Goal: Task Accomplishment & Management: Use online tool/utility

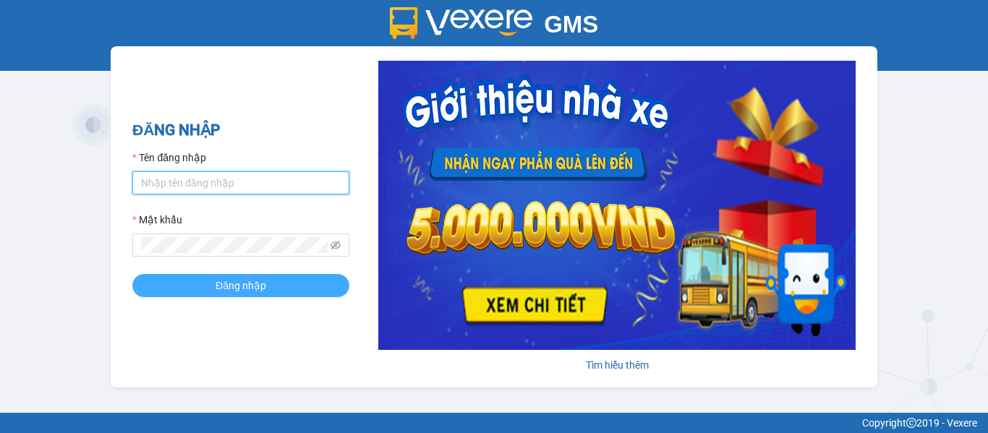
type input "thuhientl.thanhbuoi"
click at [245, 286] on span "Đăng nhập" at bounding box center [241, 286] width 51 height 16
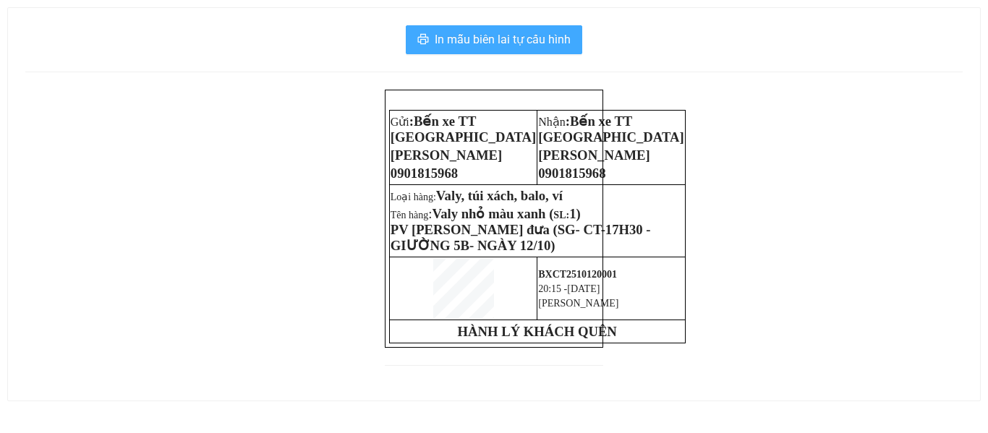
click at [519, 43] on span "In mẫu biên lai tự cấu hình" at bounding box center [503, 39] width 136 height 18
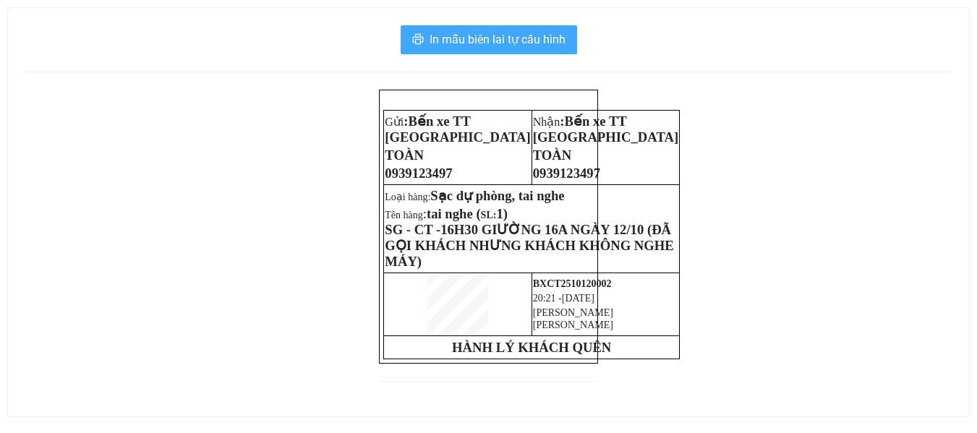
click at [530, 38] on span "In mẫu biên lai tự cấu hình" at bounding box center [498, 39] width 136 height 18
